Goal: Browse casually

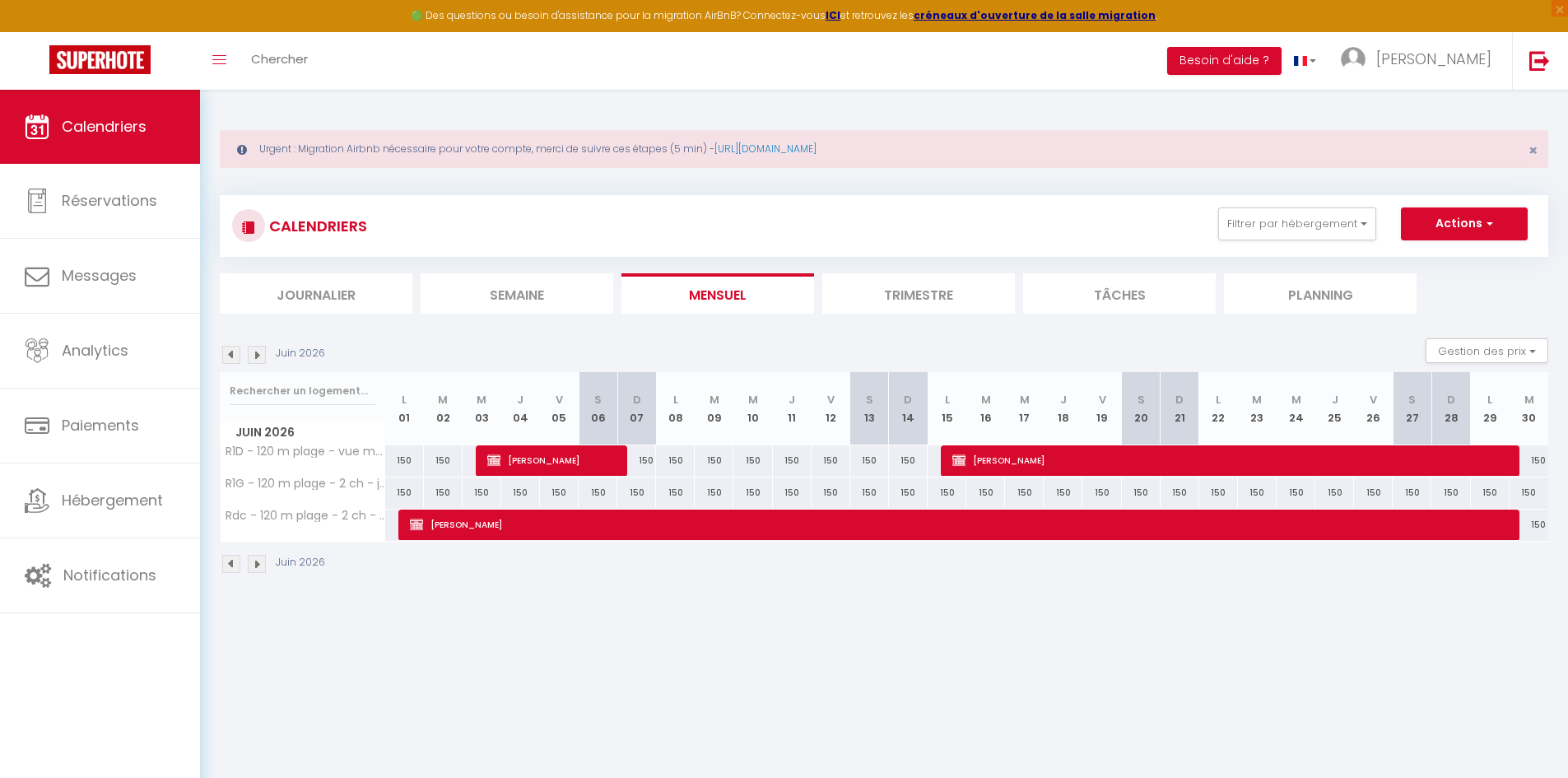
click at [260, 357] on img at bounding box center [257, 354] width 18 height 18
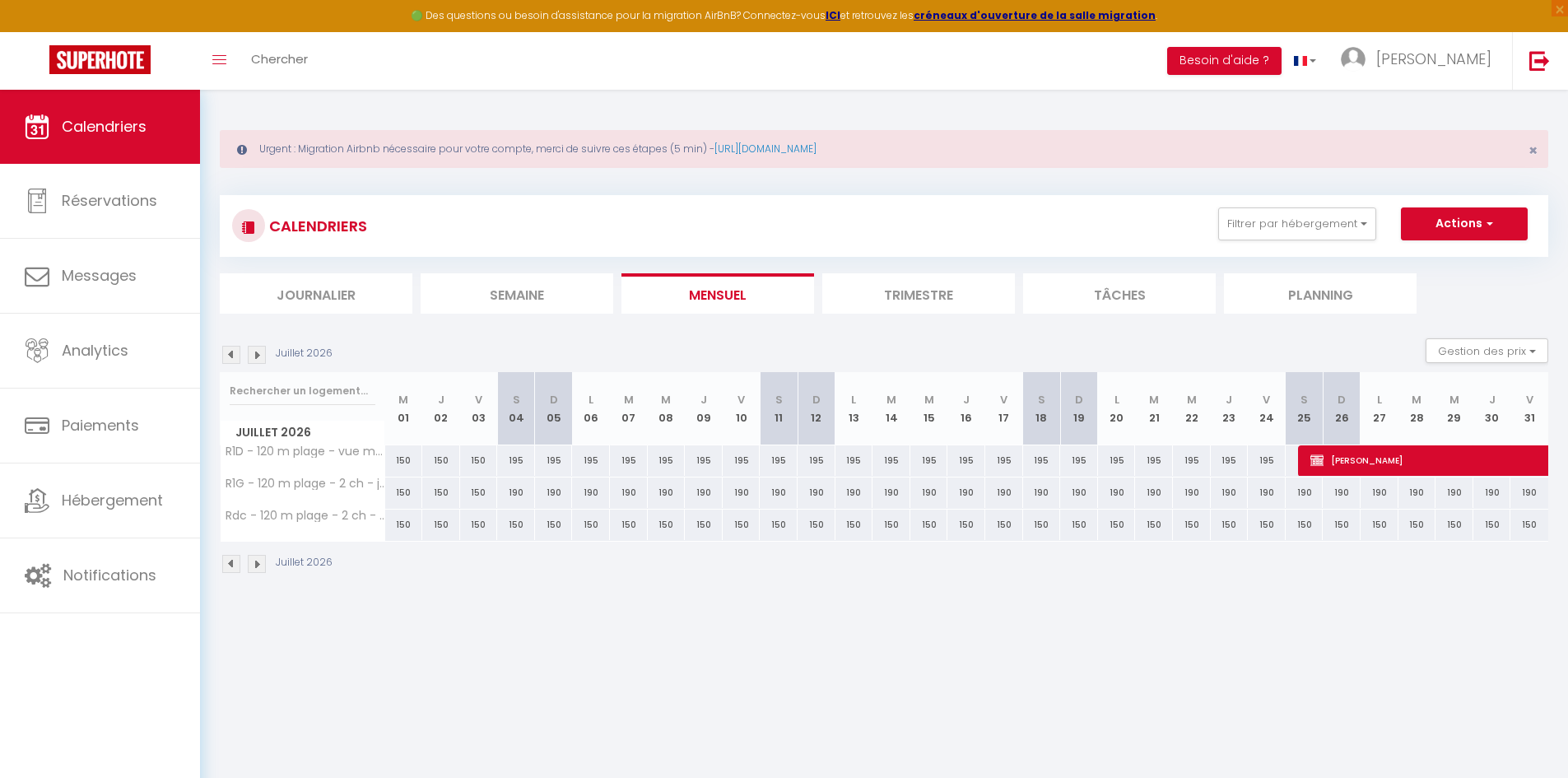
click at [260, 357] on img at bounding box center [257, 354] width 18 height 18
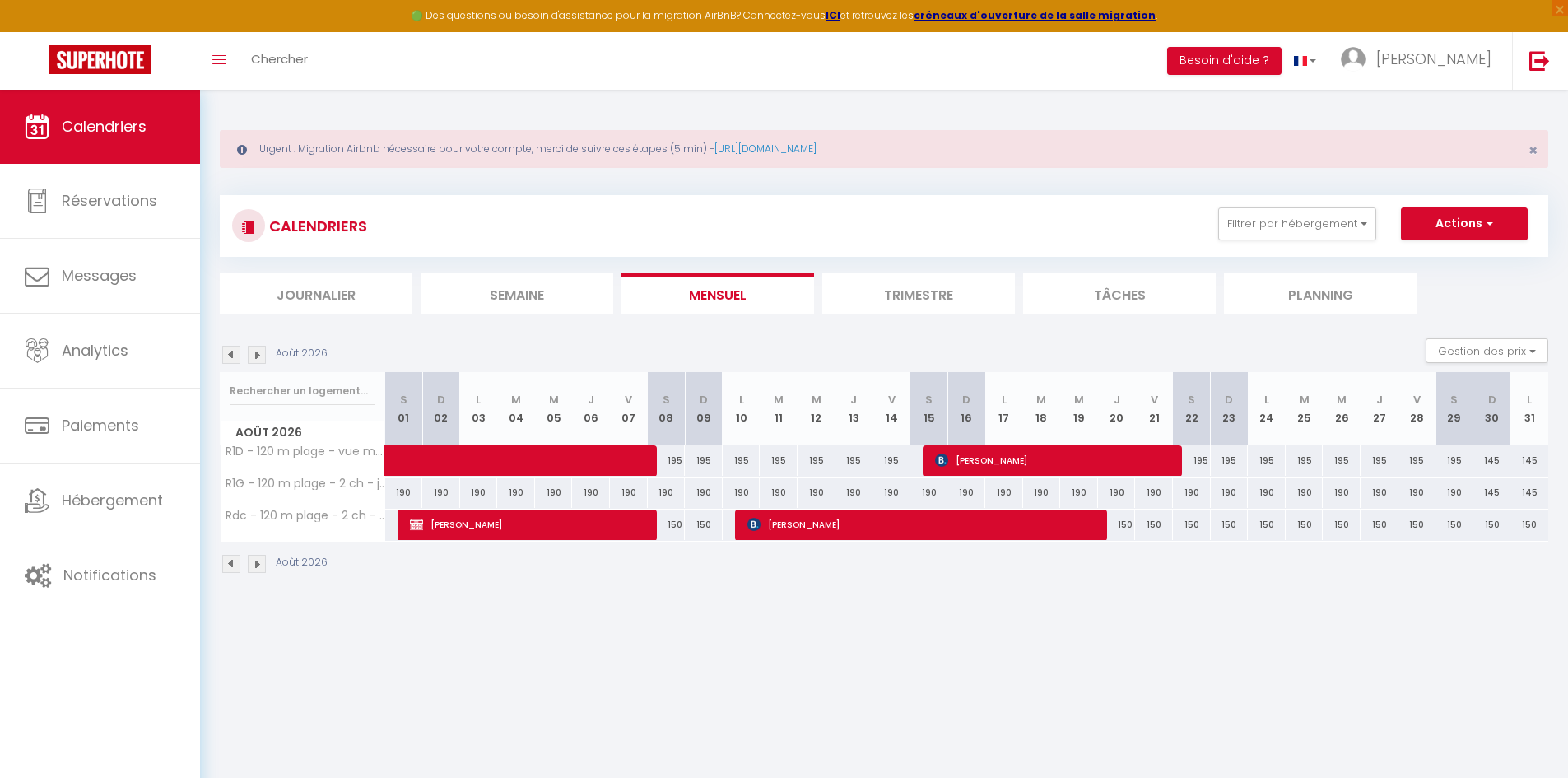
click at [260, 357] on img at bounding box center [257, 354] width 18 height 18
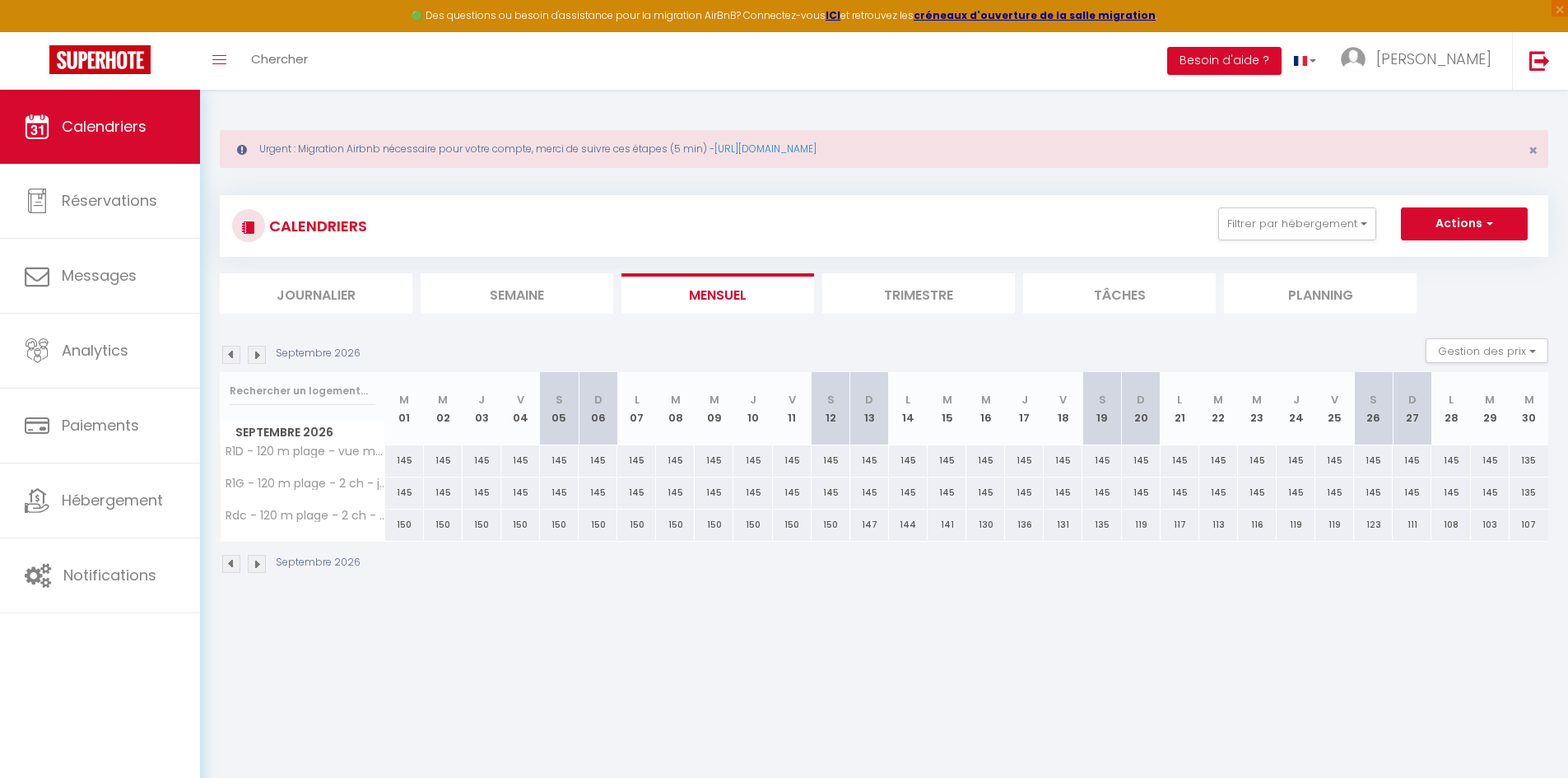
click at [260, 357] on img at bounding box center [257, 354] width 18 height 18
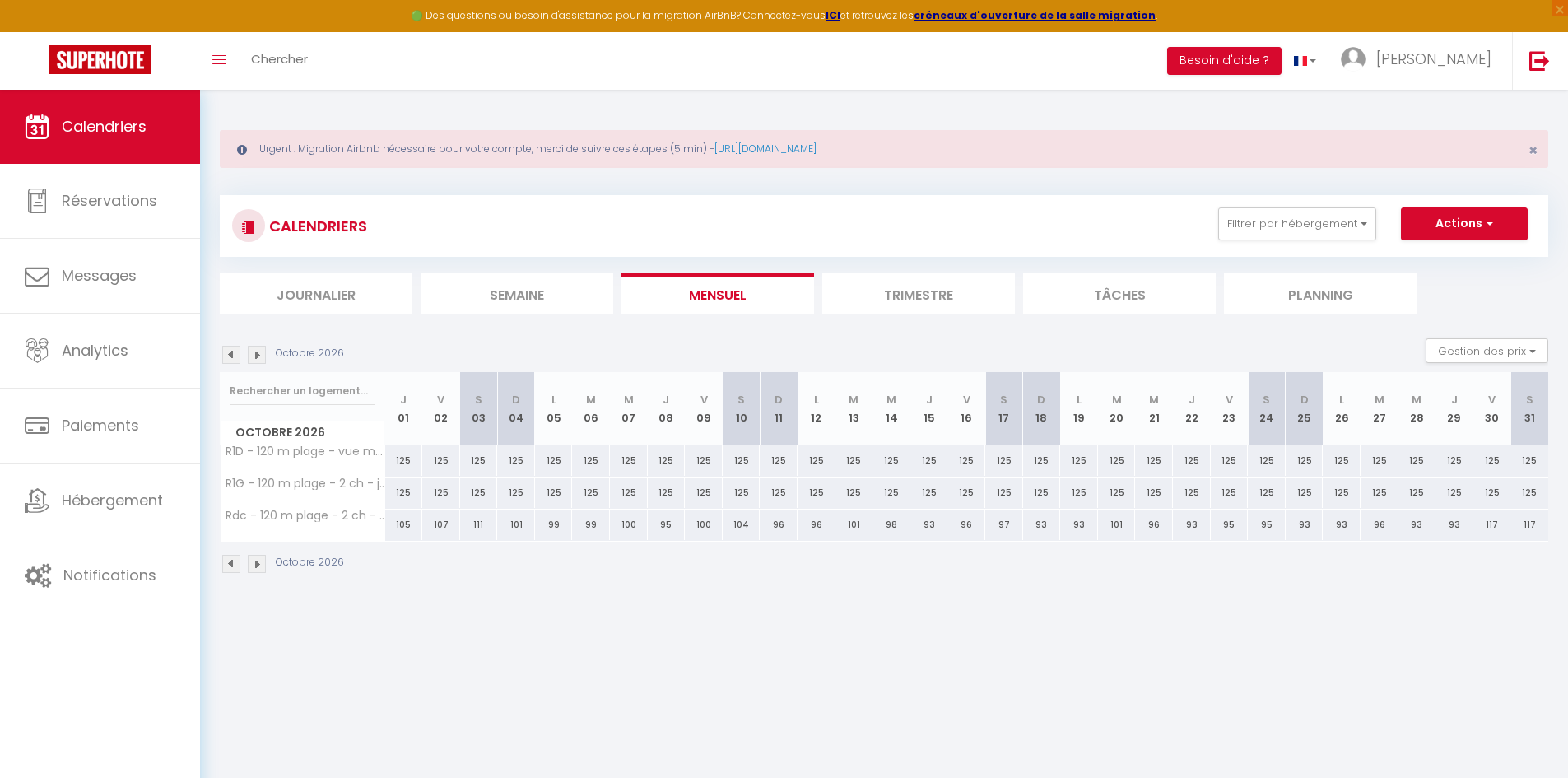
click at [260, 357] on img at bounding box center [257, 354] width 18 height 18
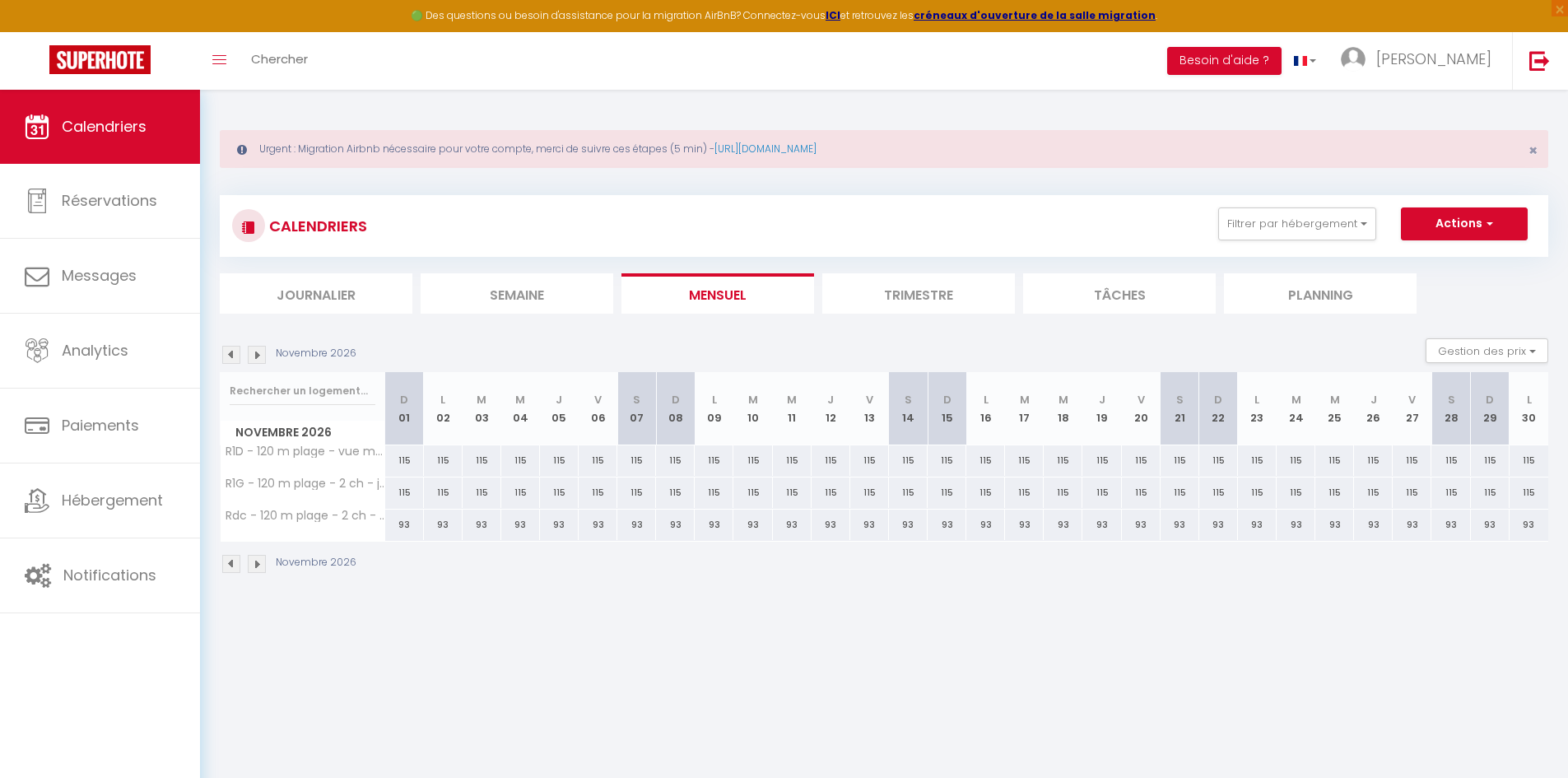
click at [260, 357] on img at bounding box center [257, 354] width 18 height 18
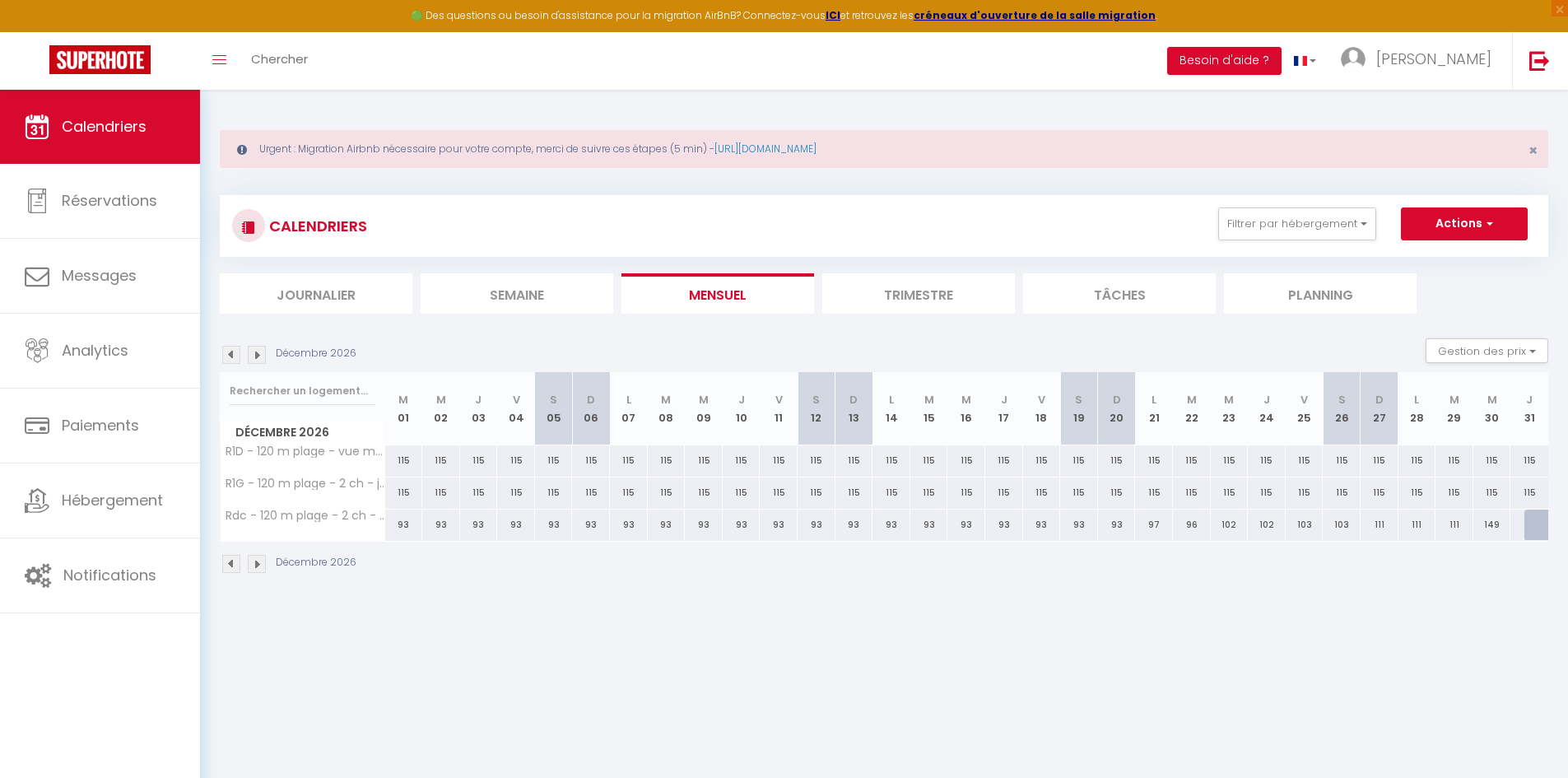
click at [260, 357] on img at bounding box center [257, 354] width 18 height 18
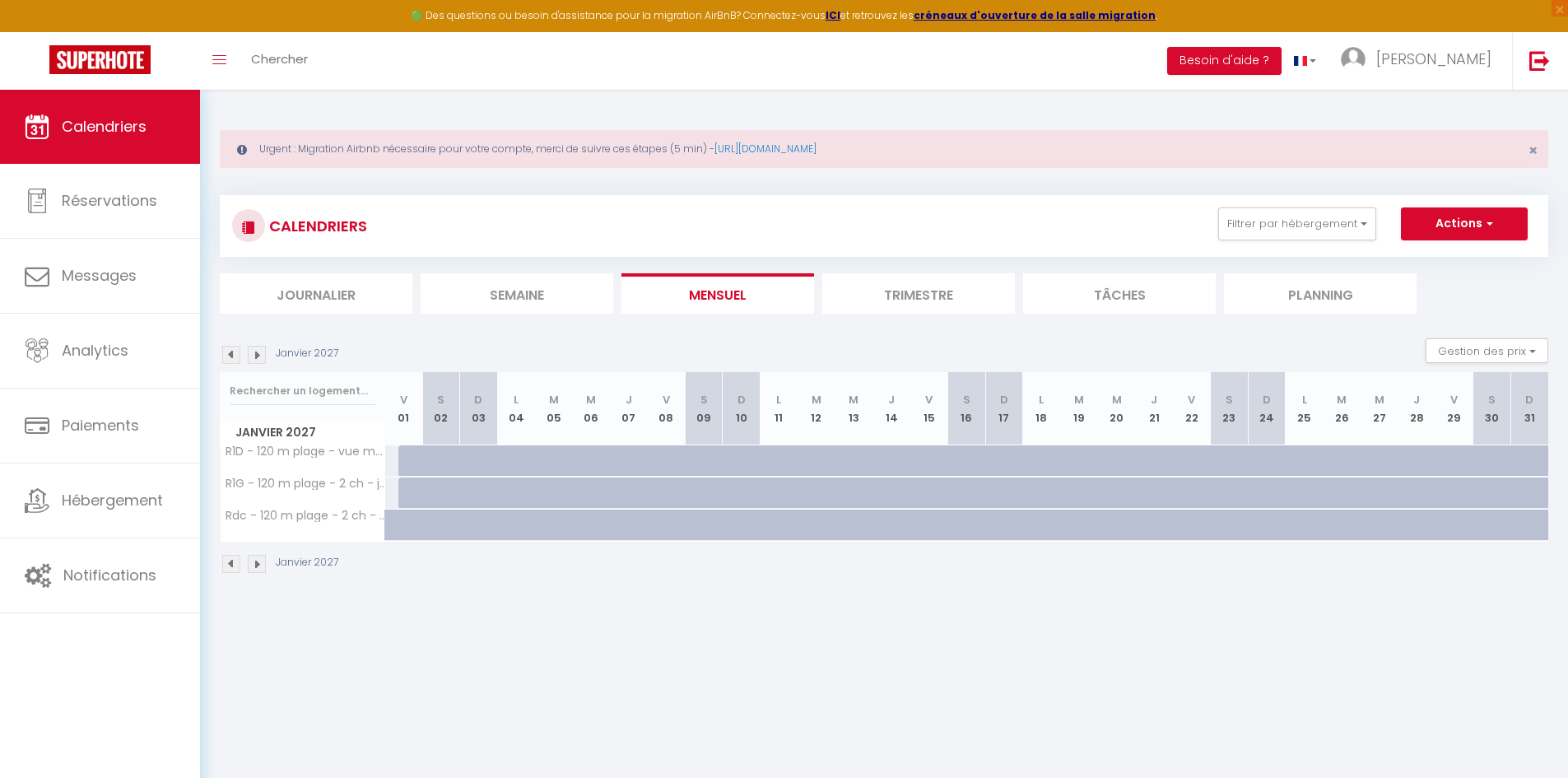
click at [260, 357] on img at bounding box center [257, 354] width 18 height 18
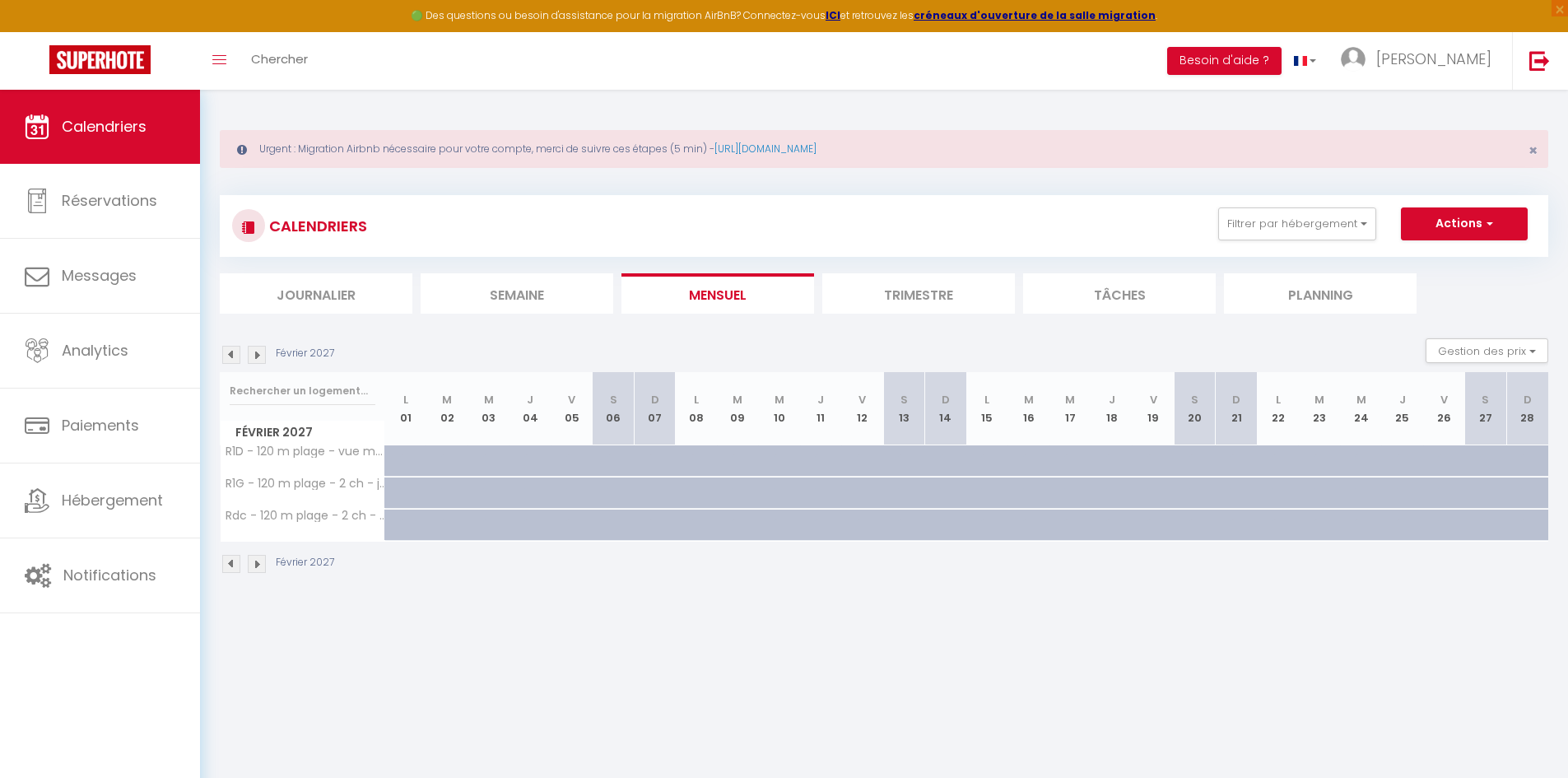
click at [260, 357] on img at bounding box center [257, 354] width 18 height 18
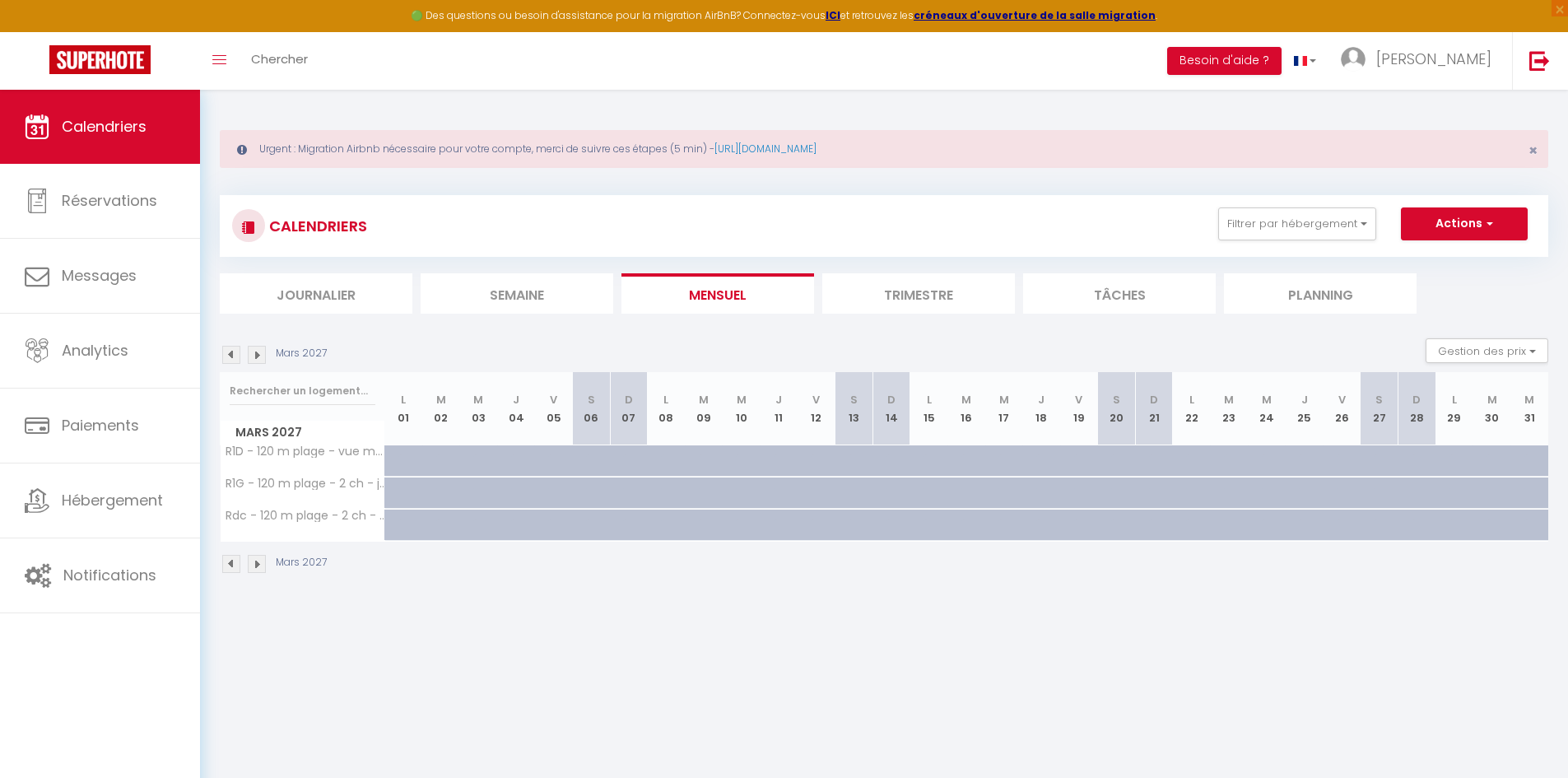
click at [260, 357] on img at bounding box center [257, 354] width 18 height 18
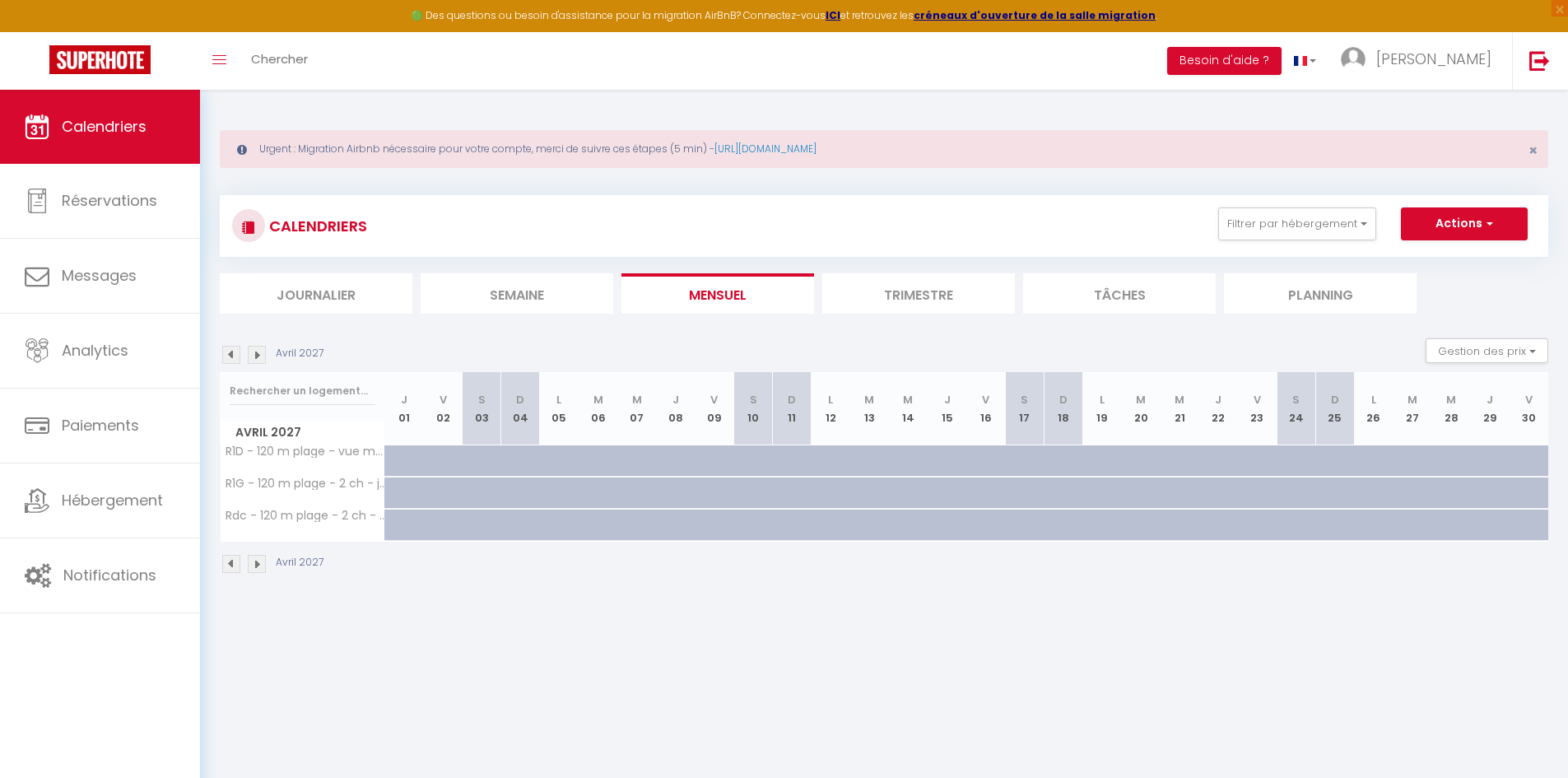
click at [234, 355] on img at bounding box center [230, 354] width 18 height 18
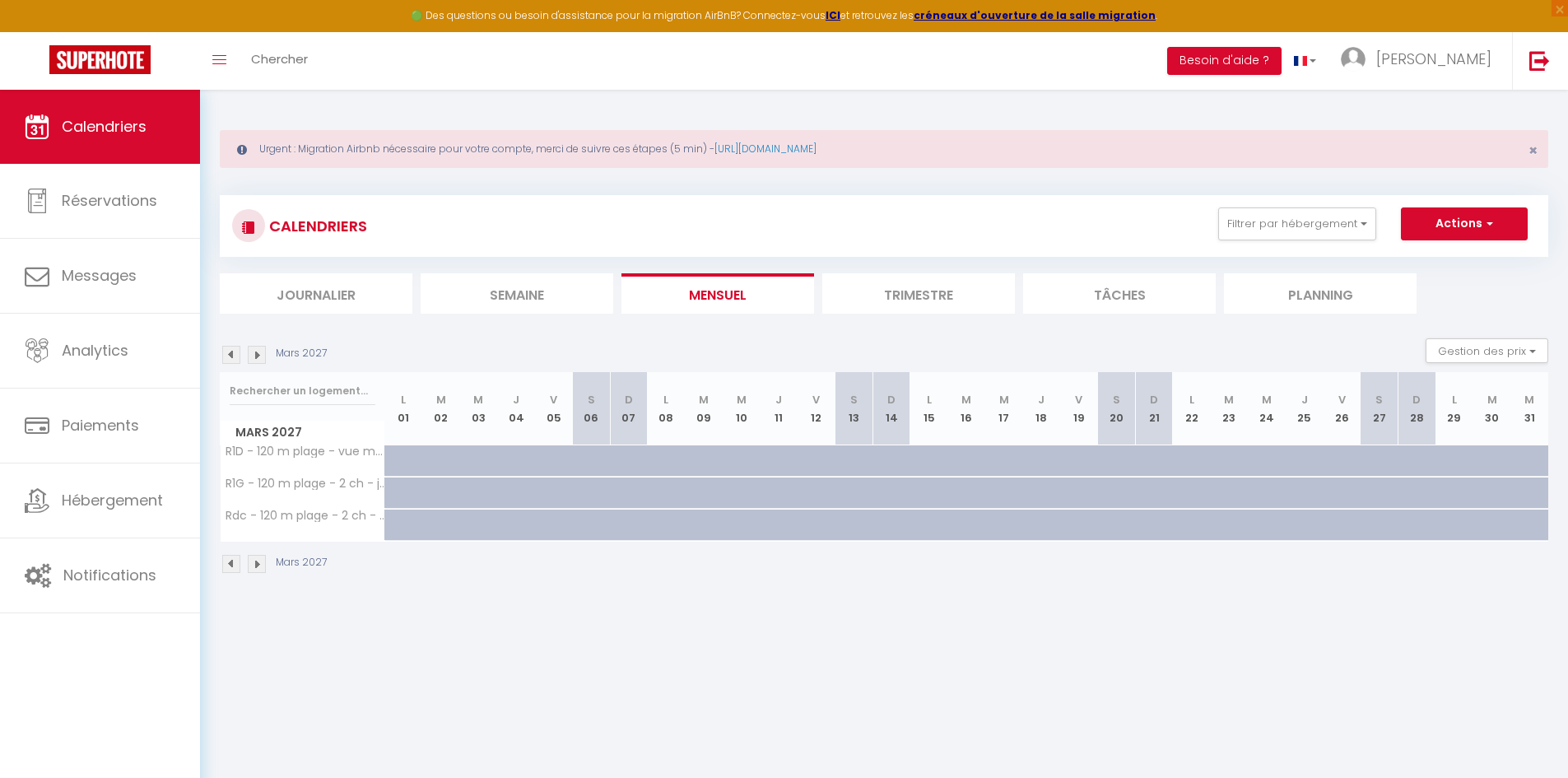
click at [234, 355] on img at bounding box center [230, 354] width 18 height 18
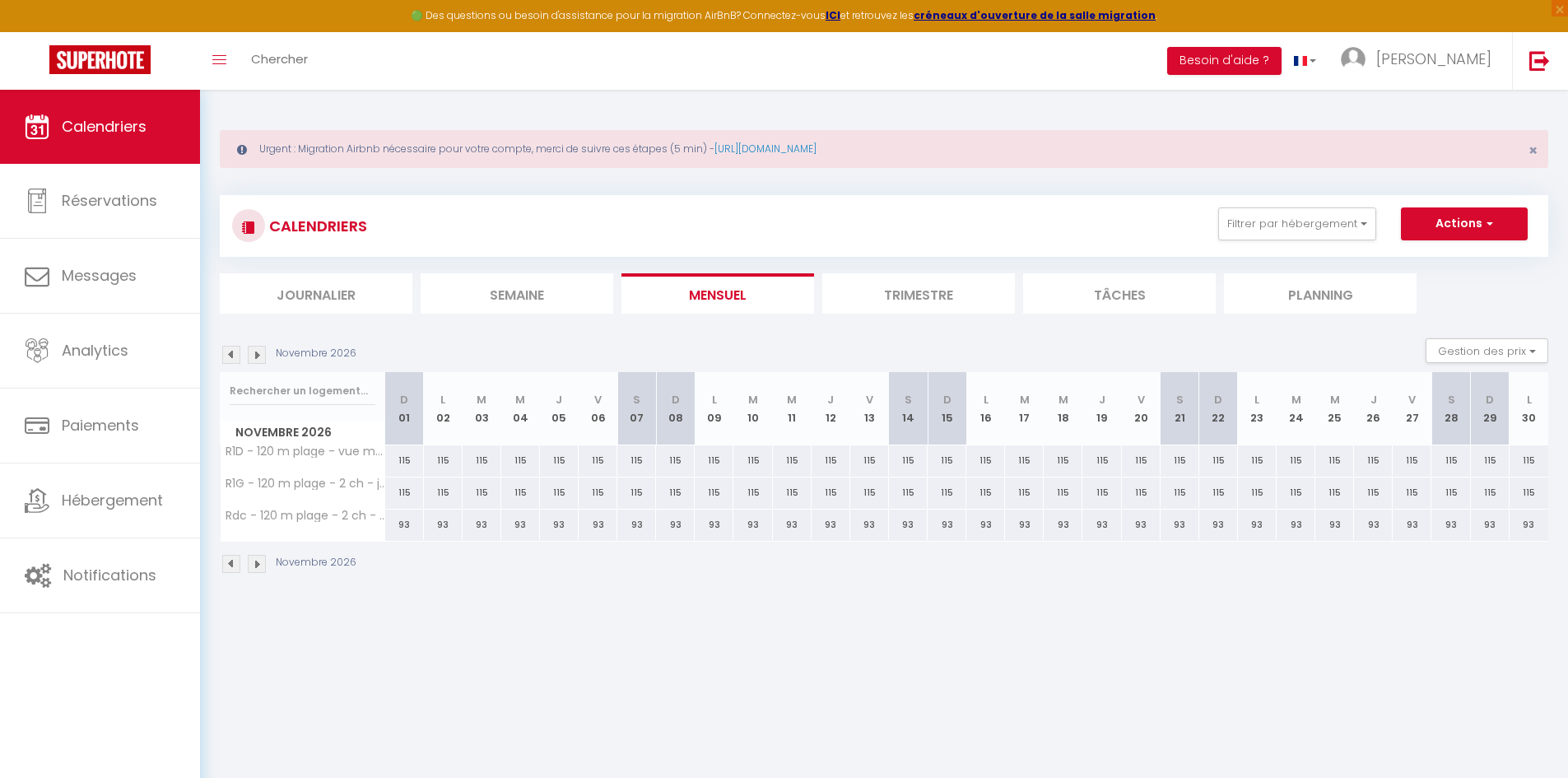
click at [234, 355] on img at bounding box center [230, 354] width 18 height 18
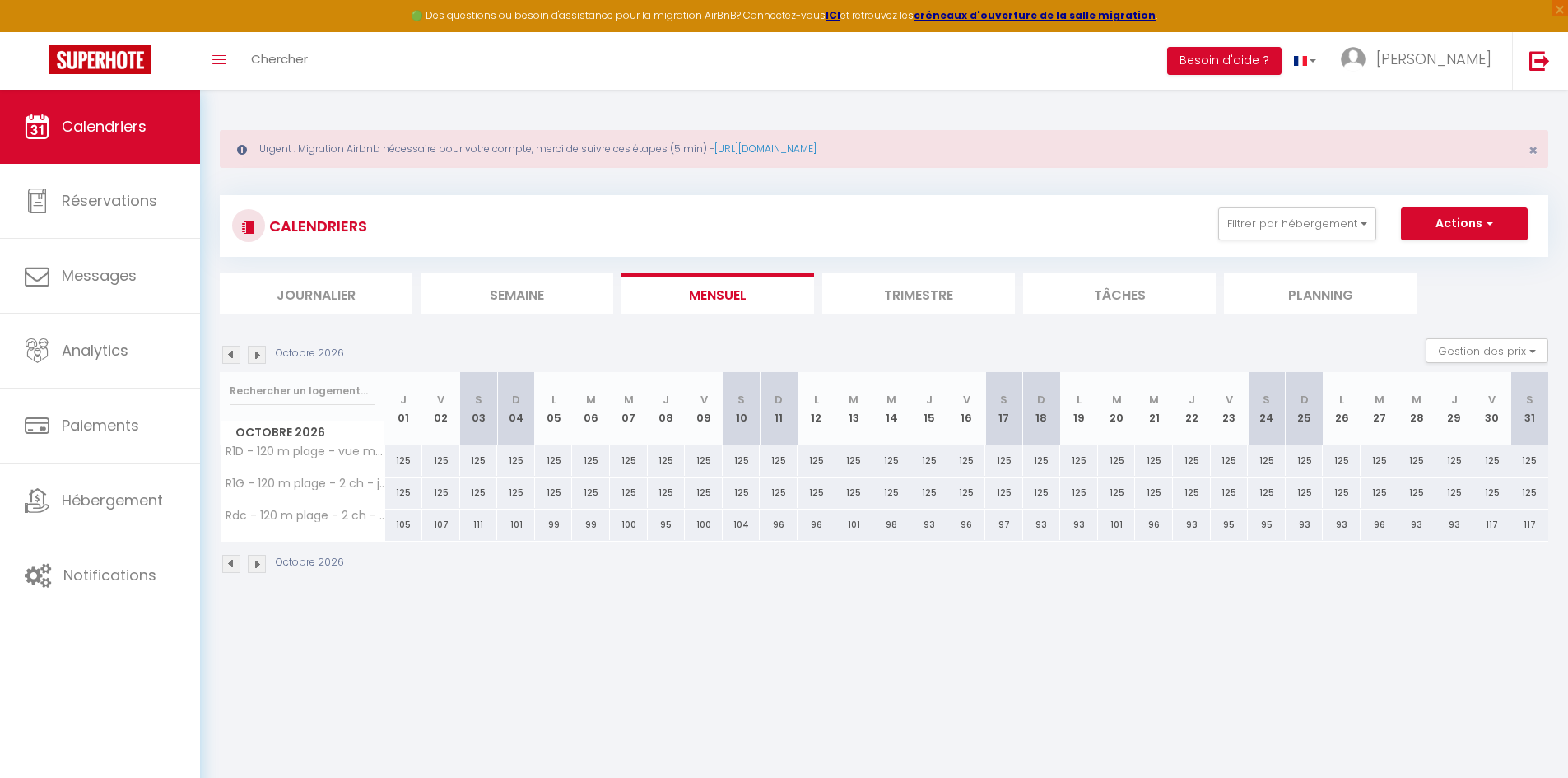
click at [234, 355] on img at bounding box center [230, 354] width 18 height 18
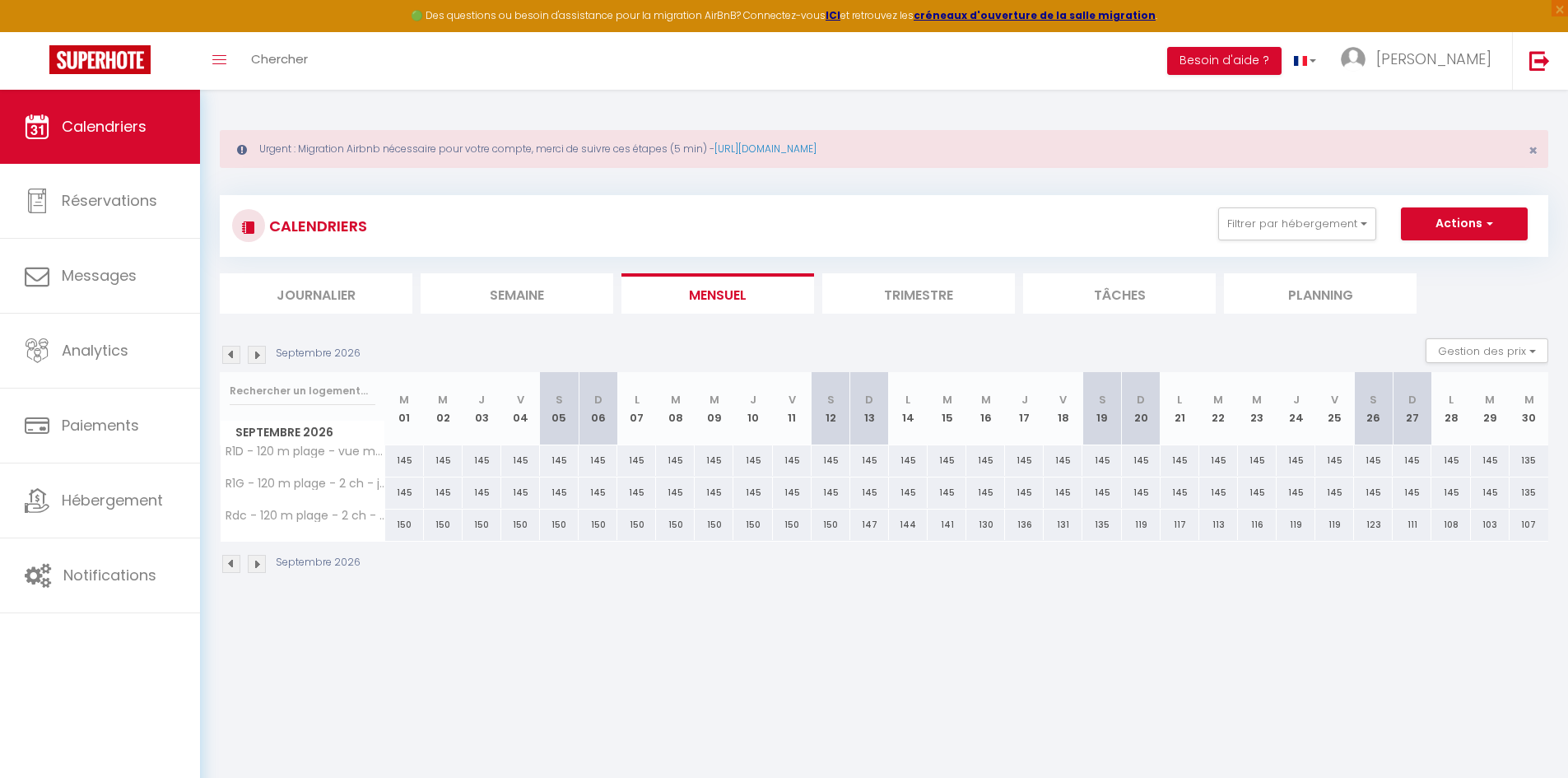
click at [234, 355] on img at bounding box center [230, 354] width 18 height 18
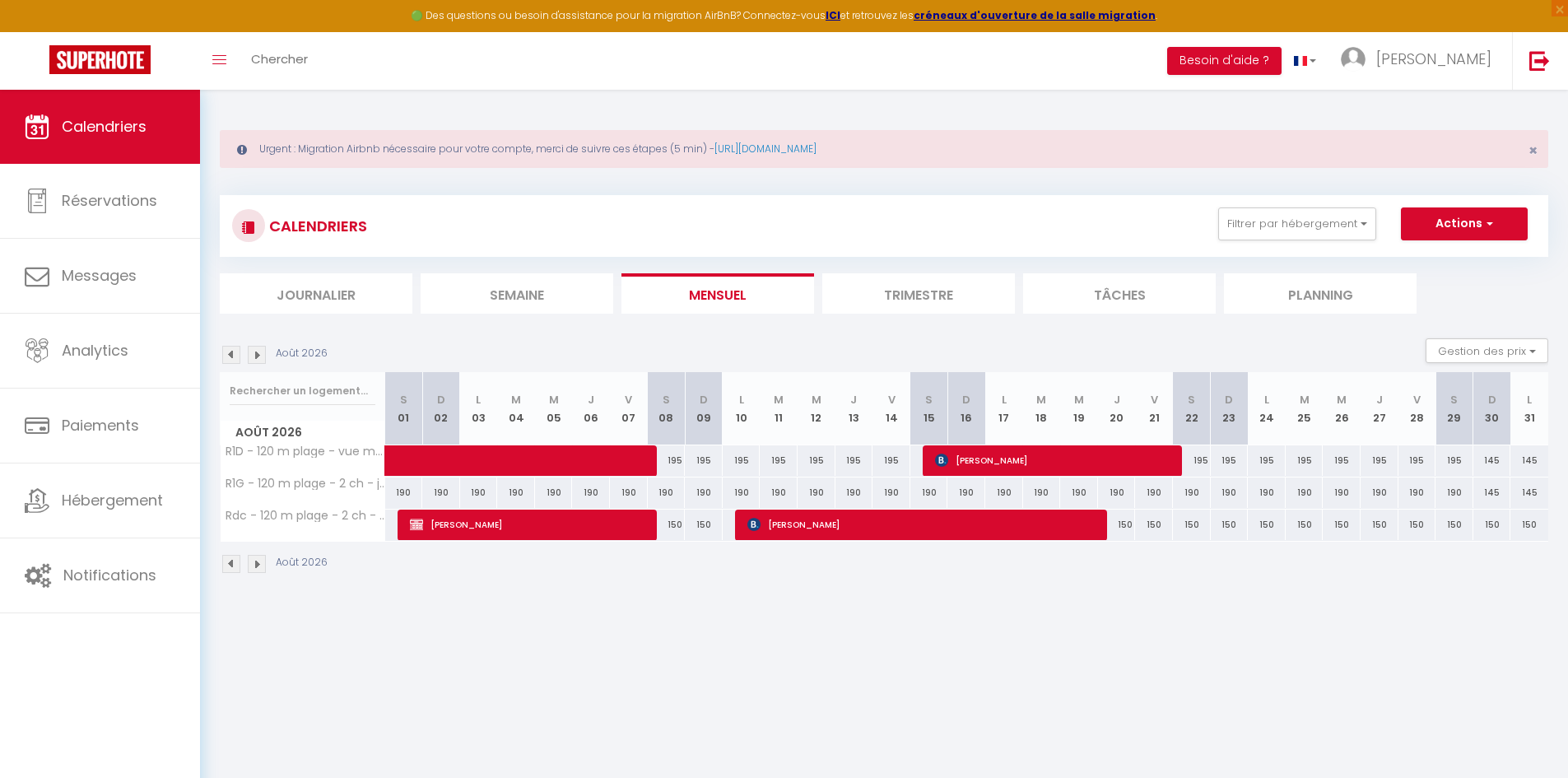
click at [234, 355] on img at bounding box center [230, 354] width 18 height 18
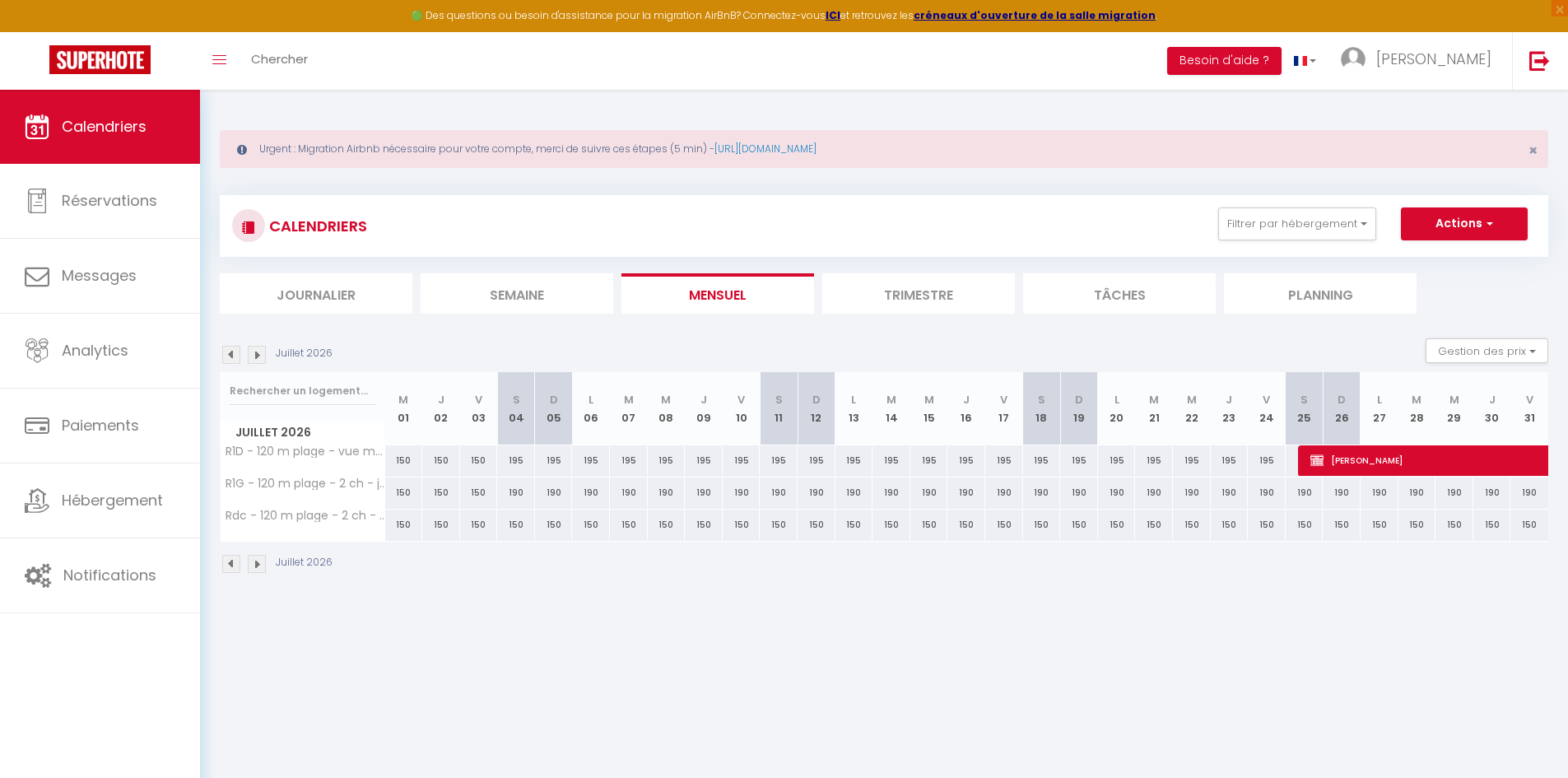
click at [234, 355] on img at bounding box center [230, 354] width 18 height 18
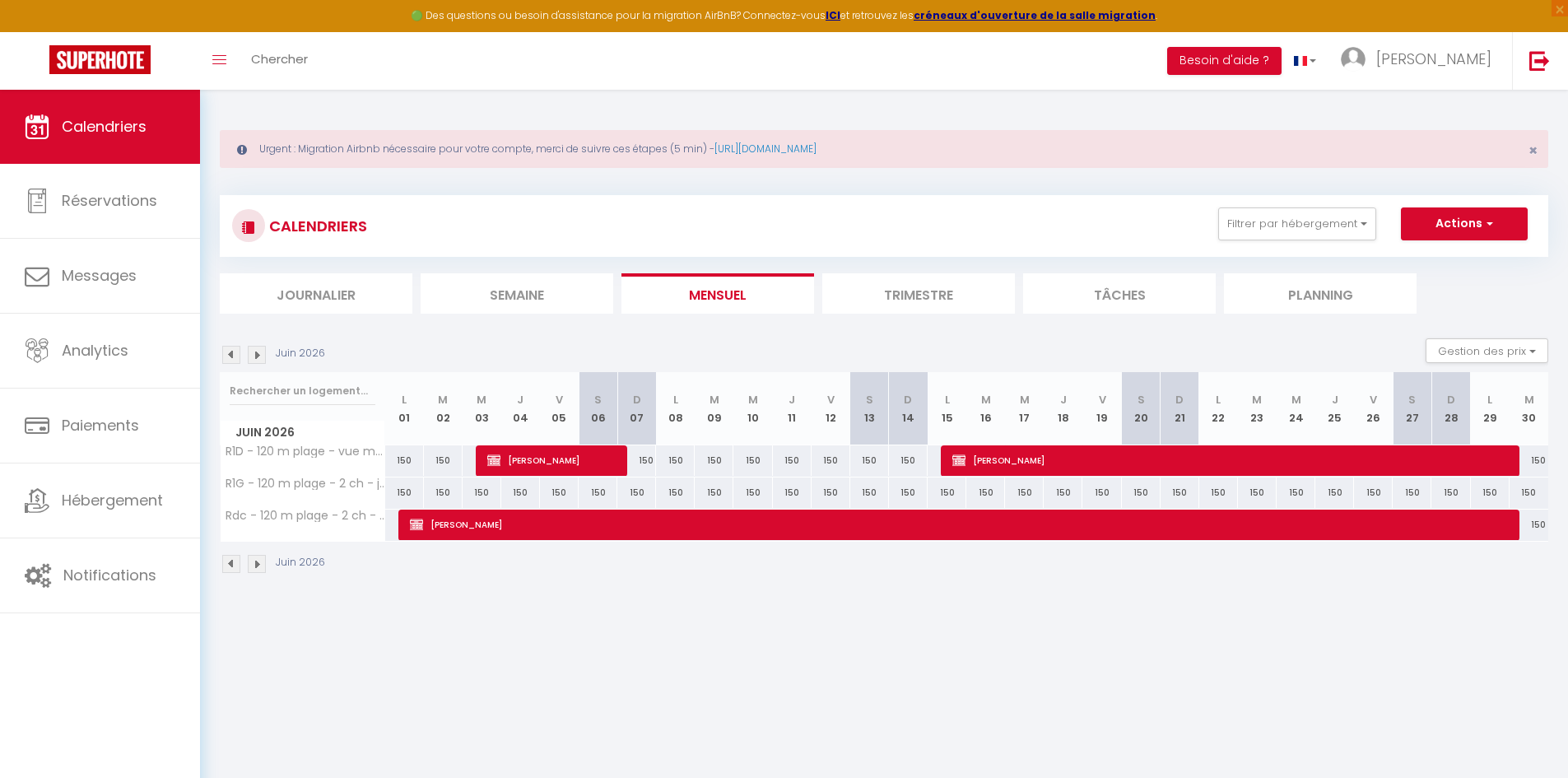
click at [234, 355] on img at bounding box center [230, 354] width 18 height 18
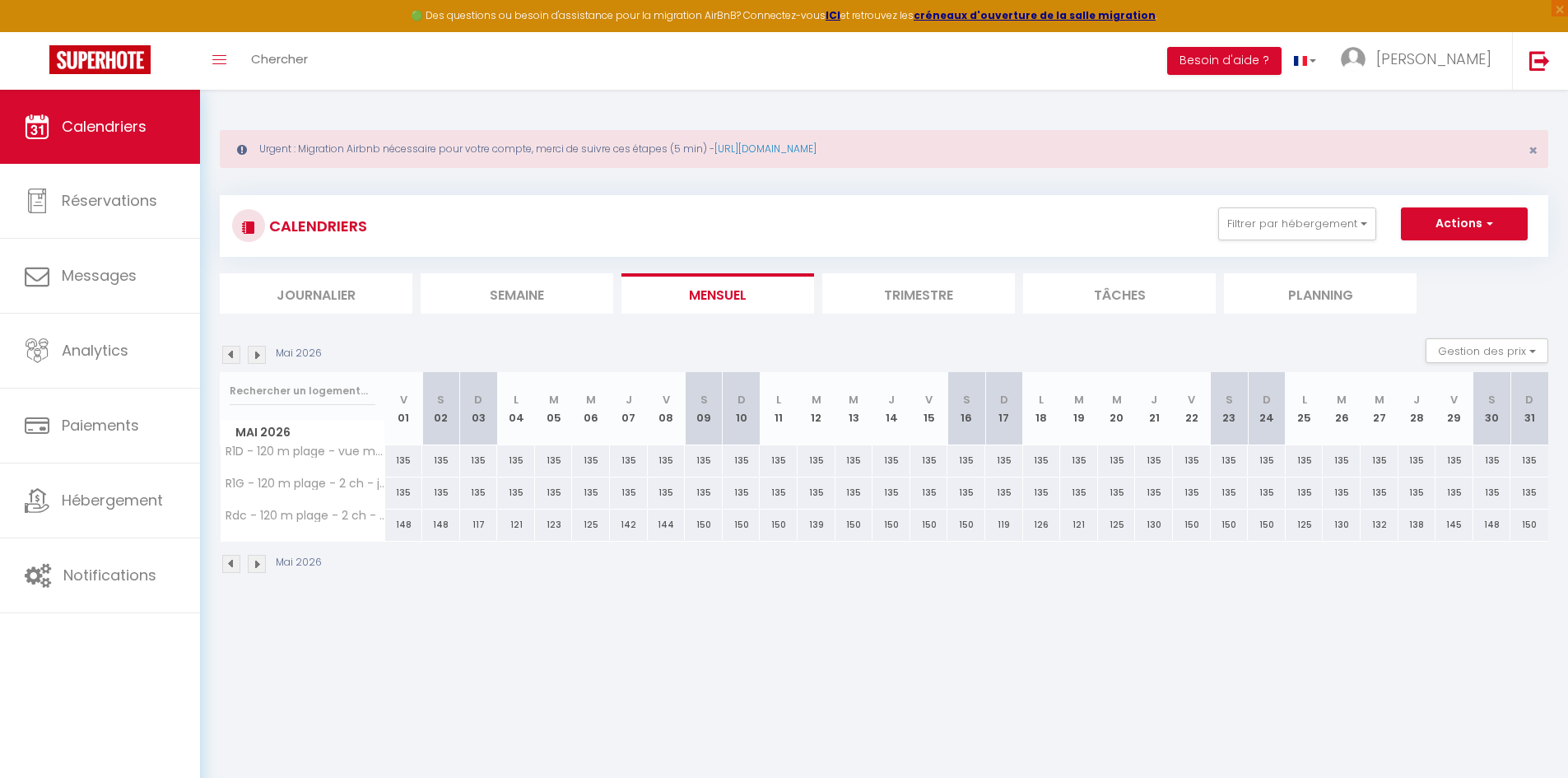
click at [234, 355] on img at bounding box center [230, 354] width 18 height 18
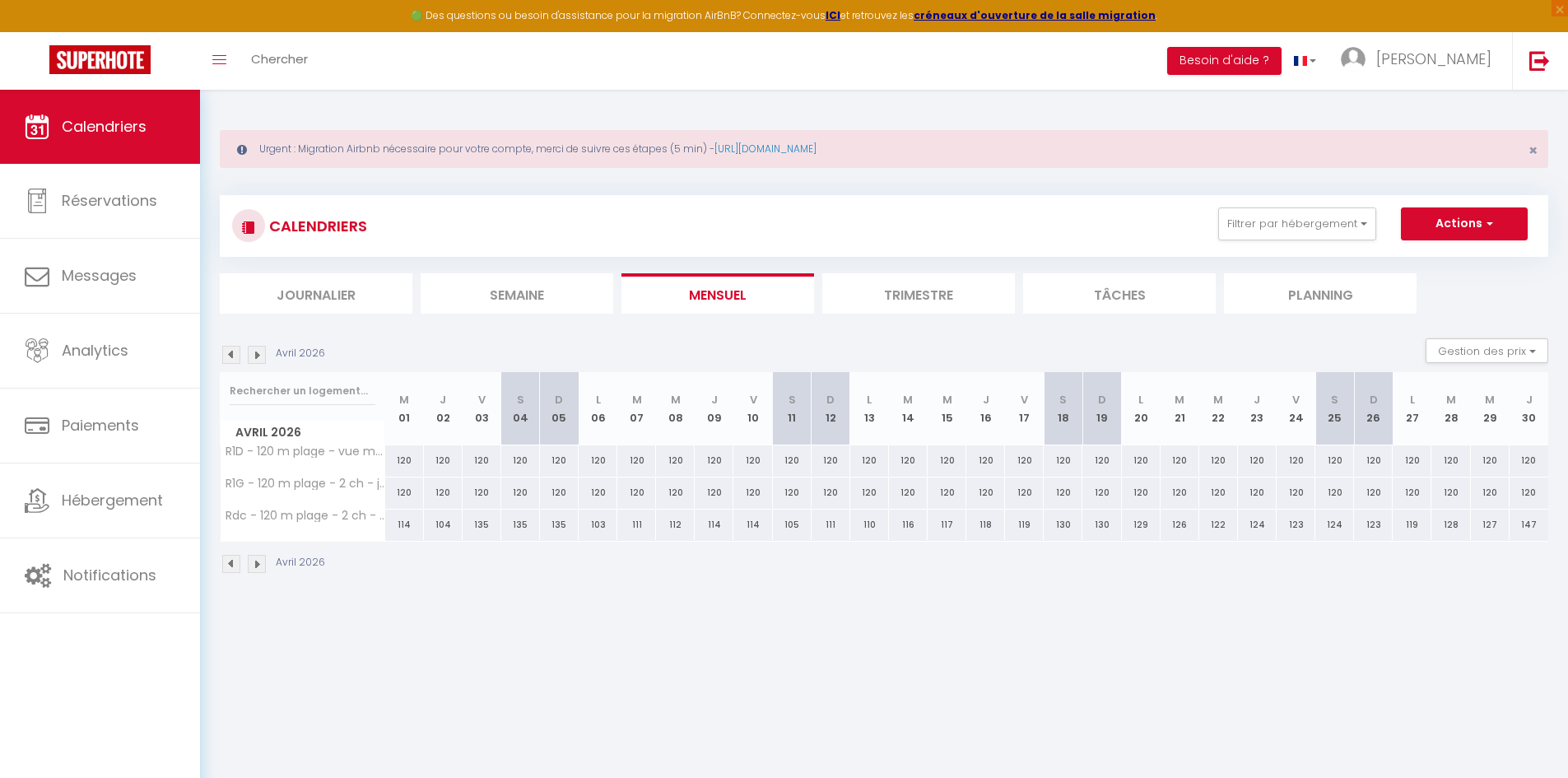
click at [234, 355] on img at bounding box center [230, 354] width 18 height 18
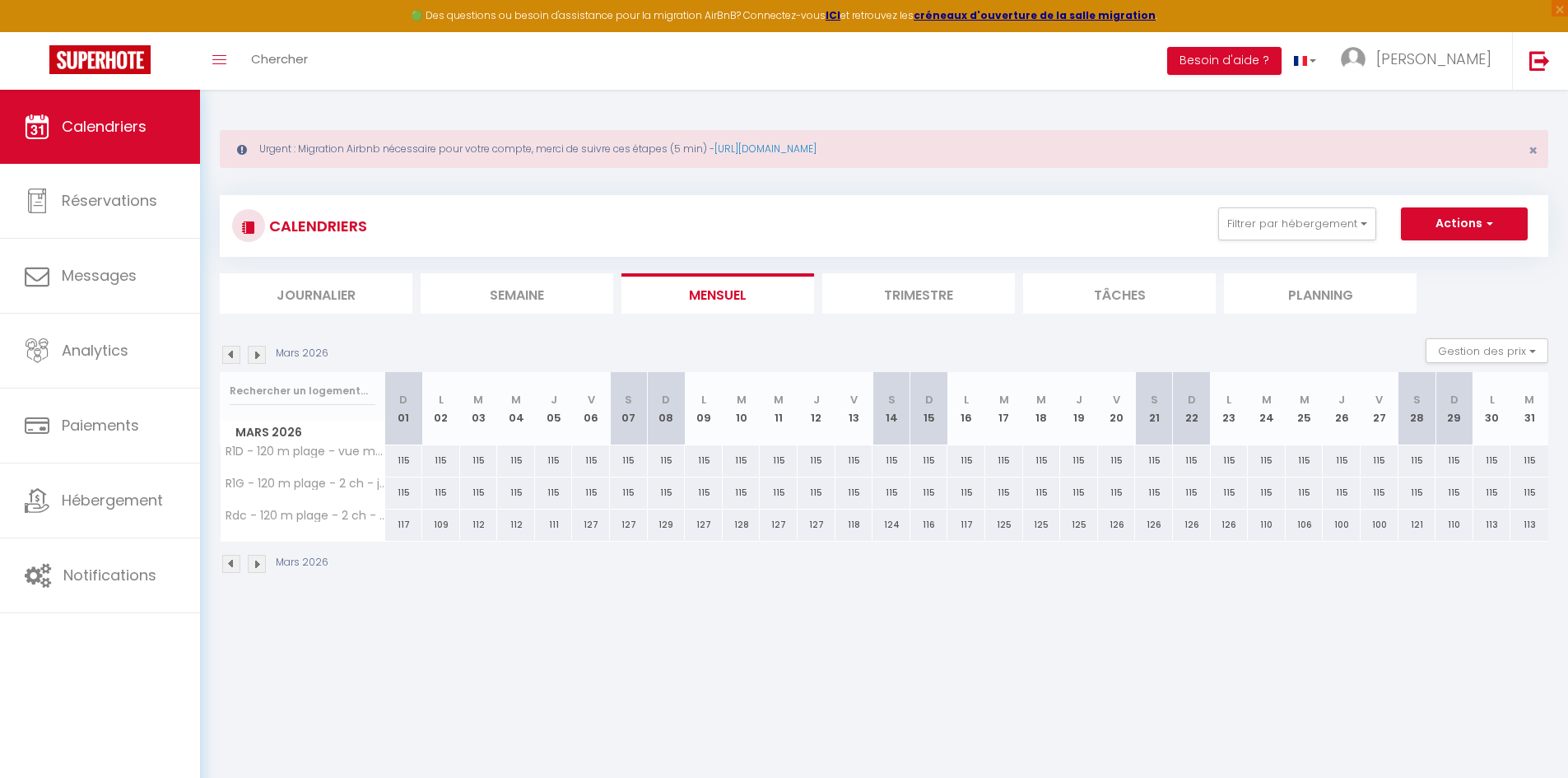
click at [234, 355] on img at bounding box center [230, 354] width 18 height 18
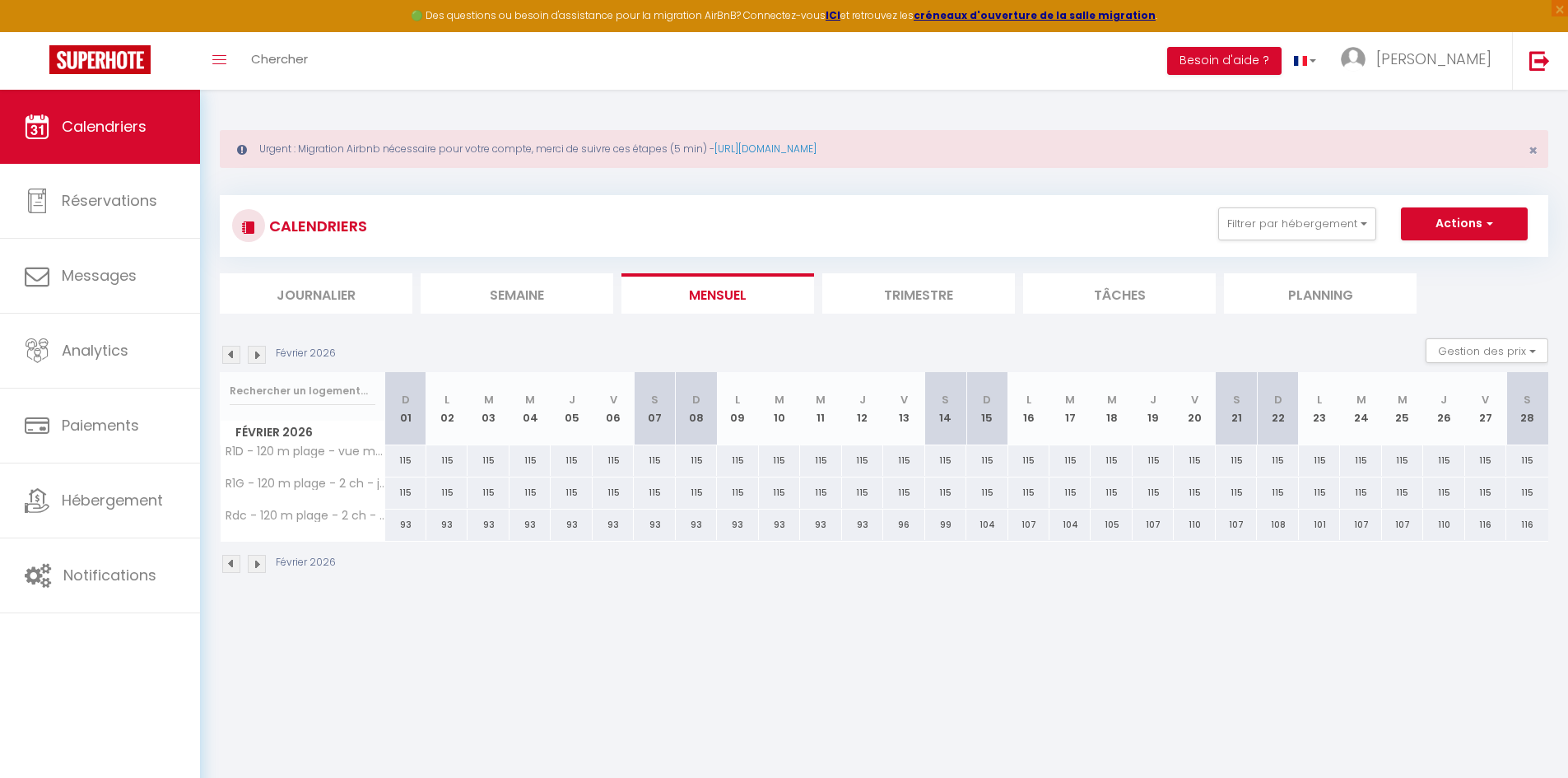
click at [234, 355] on img at bounding box center [230, 354] width 18 height 18
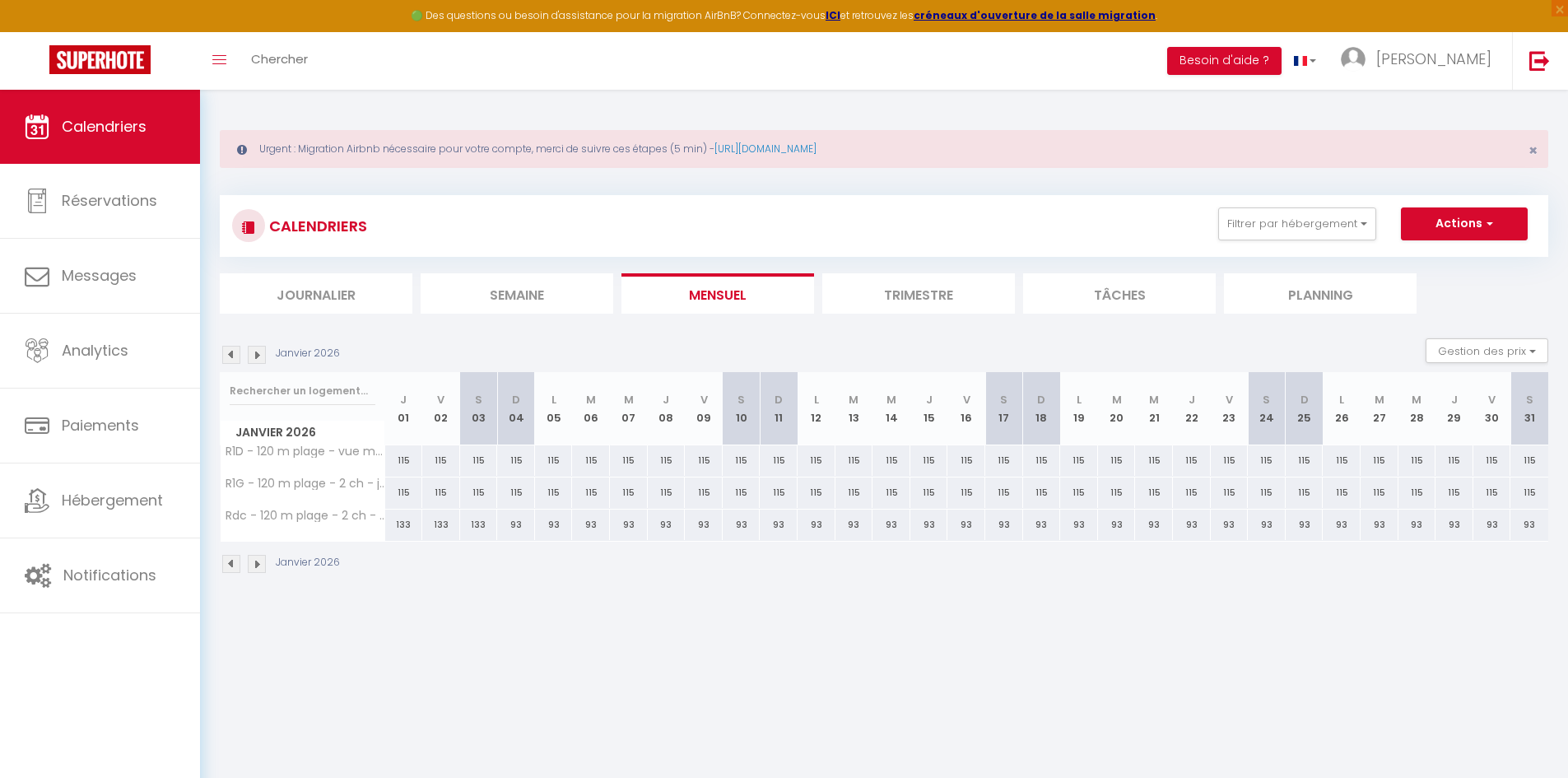
click at [234, 355] on img at bounding box center [230, 354] width 18 height 18
